Goal: Transaction & Acquisition: Purchase product/service

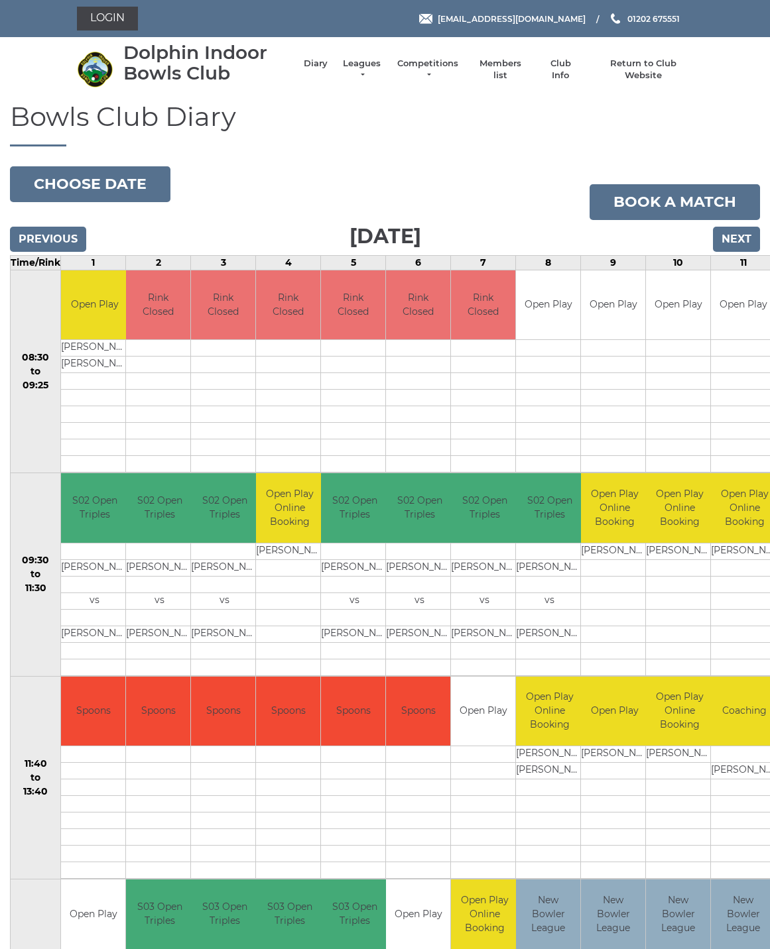
click at [116, 19] on link "Login" at bounding box center [107, 19] width 61 height 24
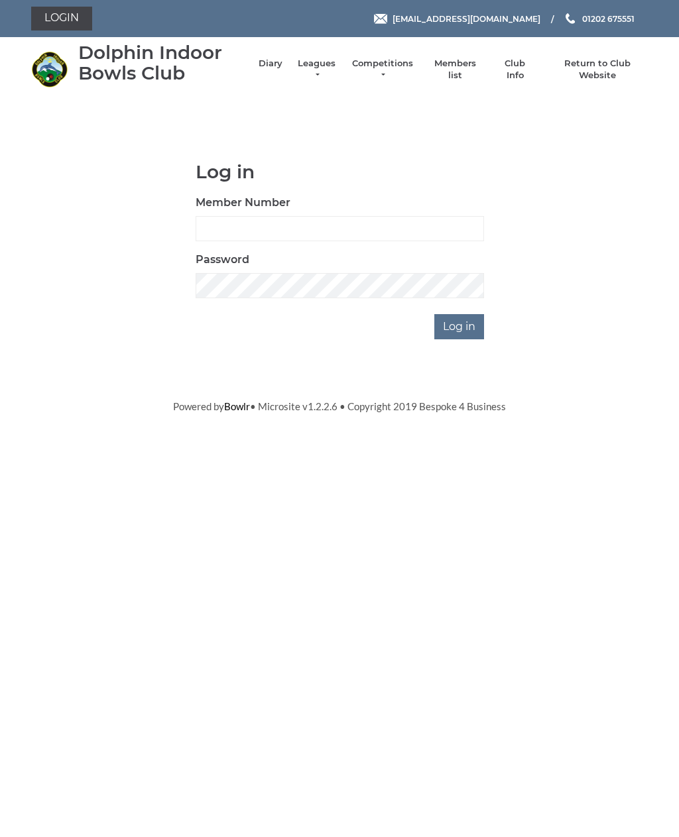
click at [235, 231] on input "Member Number" at bounding box center [340, 228] width 288 height 25
type input "3564"
click at [460, 326] on input "Log in" at bounding box center [459, 326] width 50 height 25
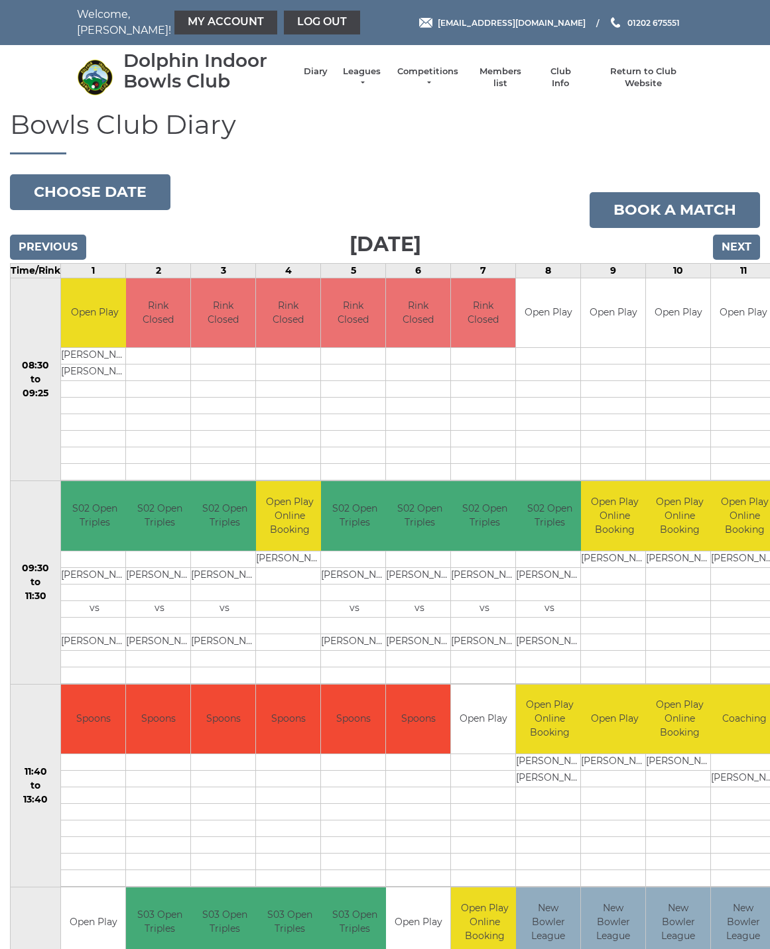
click at [199, 28] on link "My Account" at bounding box center [225, 23] width 103 height 24
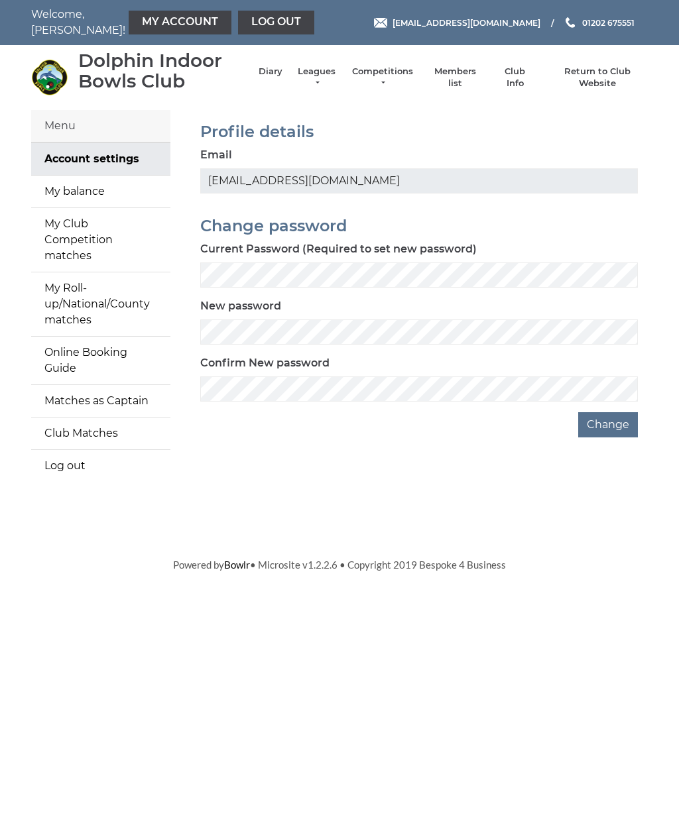
click at [81, 196] on link "My balance" at bounding box center [100, 192] width 139 height 32
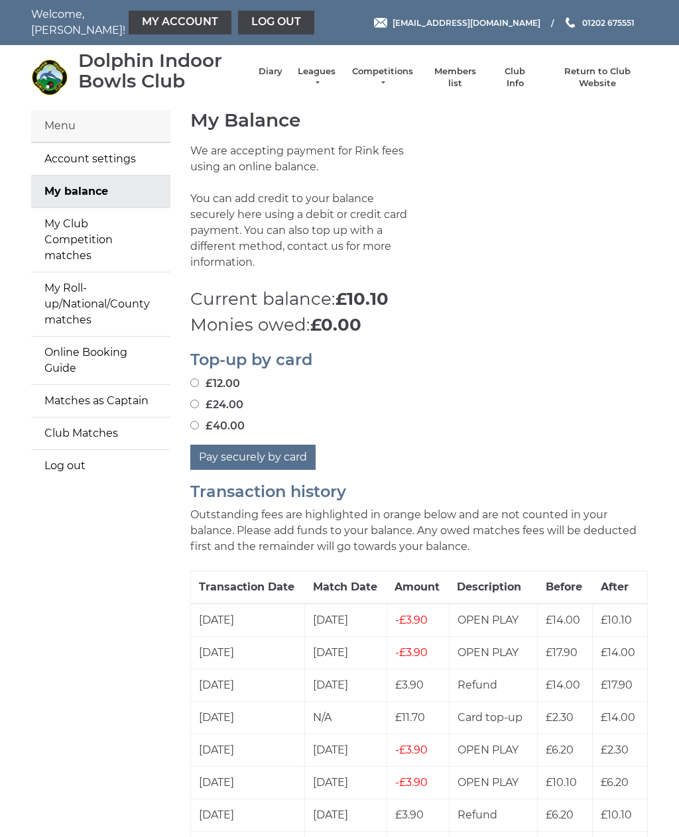
click at [199, 421] on input "£40.00" at bounding box center [194, 425] width 9 height 9
radio input "true"
click at [259, 445] on button "Pay securely by card" at bounding box center [252, 457] width 125 height 25
click at [197, 379] on input "£12.00" at bounding box center [194, 383] width 9 height 9
radio input "true"
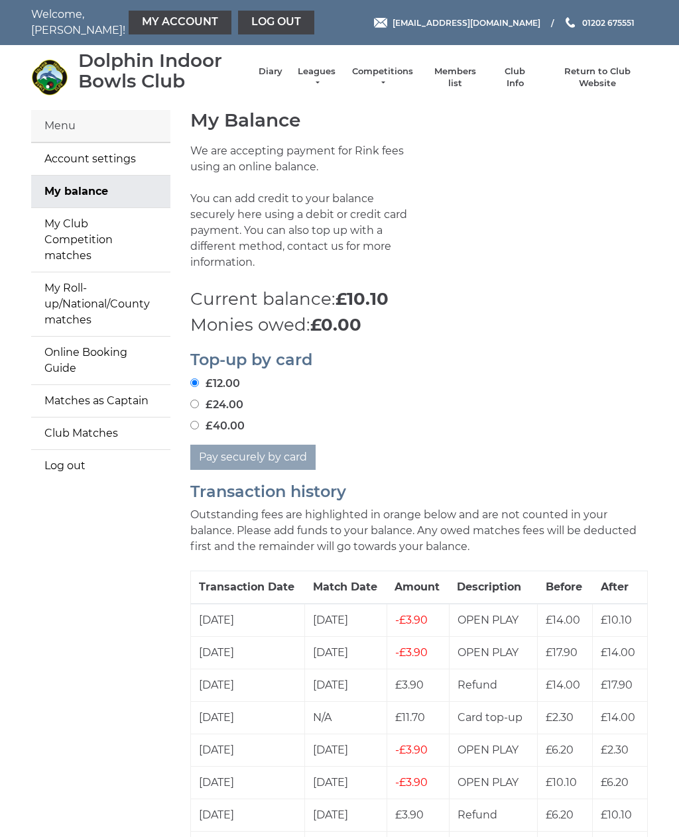
click at [276, 351] on h2 "Top-up by card" at bounding box center [418, 359] width 457 height 17
click at [198, 379] on input "£12.00" at bounding box center [194, 383] width 9 height 9
click at [366, 418] on div "£40.00" at bounding box center [418, 426] width 457 height 16
click at [198, 378] on input "£12.00" at bounding box center [194, 382] width 9 height 9
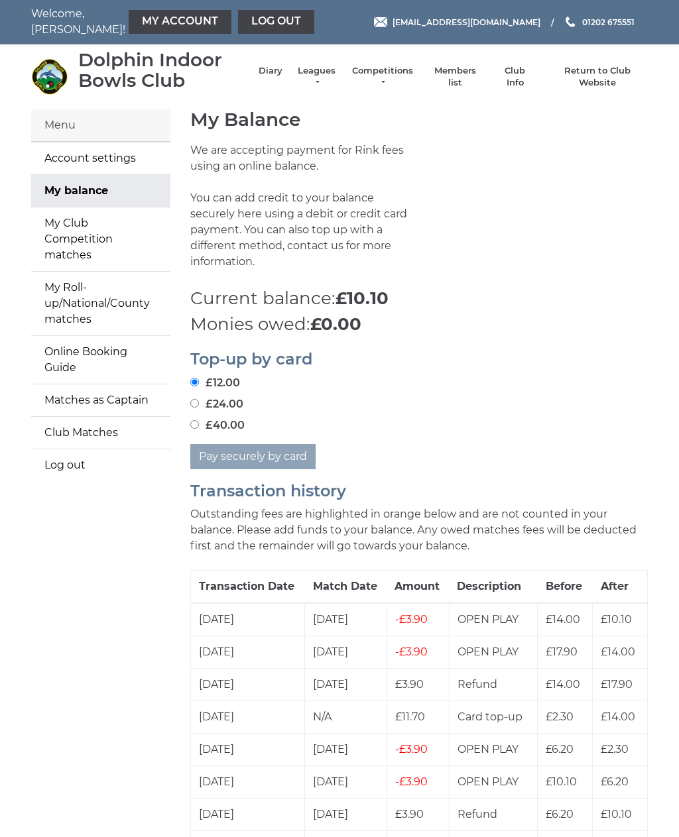
click at [198, 399] on input "£24.00" at bounding box center [194, 403] width 9 height 9
radio input "true"
click at [192, 418] on label "£40.00" at bounding box center [217, 426] width 54 height 16
click at [192, 420] on input "£40.00" at bounding box center [194, 424] width 9 height 9
radio input "true"
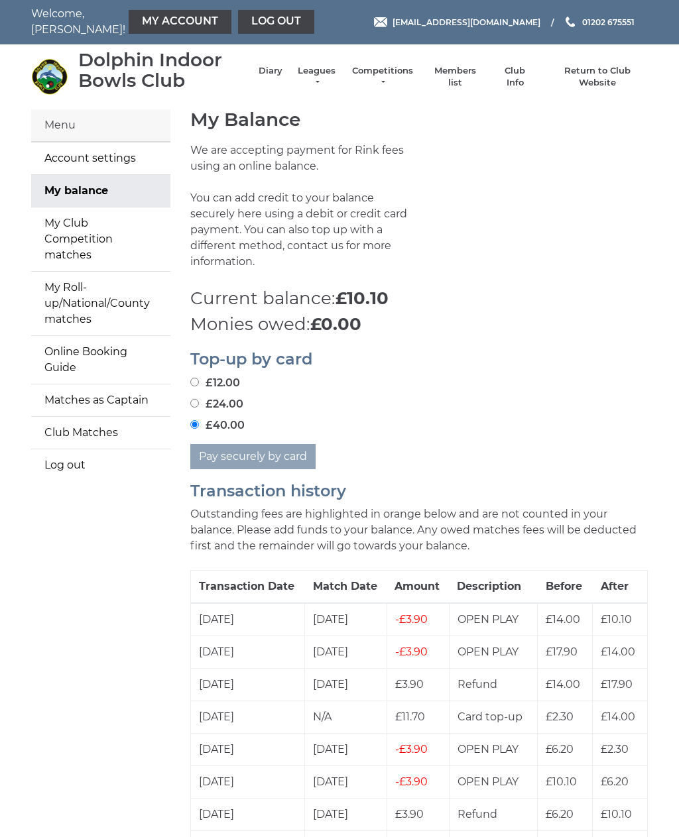
click at [197, 378] on input "£12.00" at bounding box center [194, 382] width 9 height 9
radio input "true"
click at [246, 25] on link "Log out" at bounding box center [276, 22] width 76 height 24
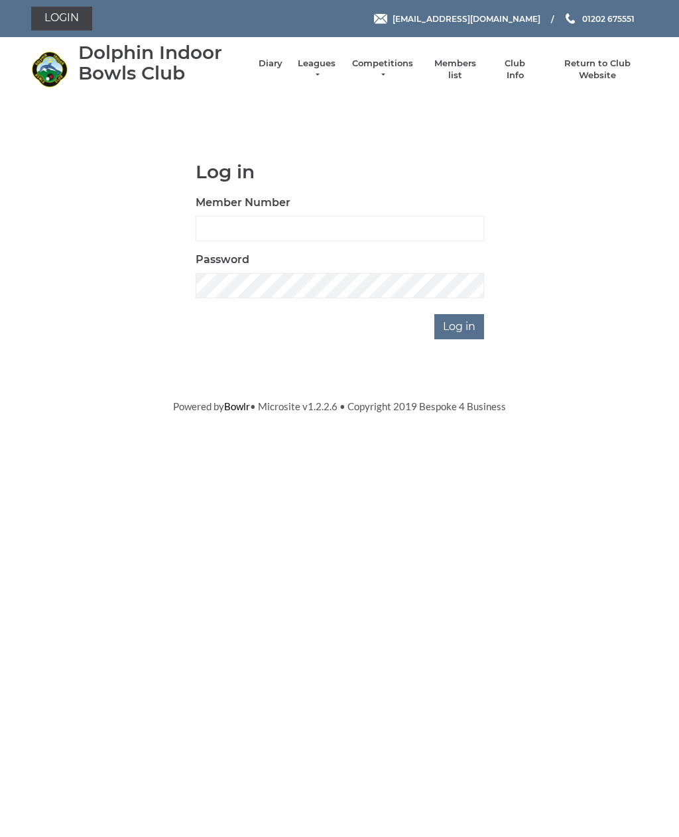
click at [599, 68] on link "Return to Club Website" at bounding box center [598, 70] width 100 height 24
